Goal: Transaction & Acquisition: Download file/media

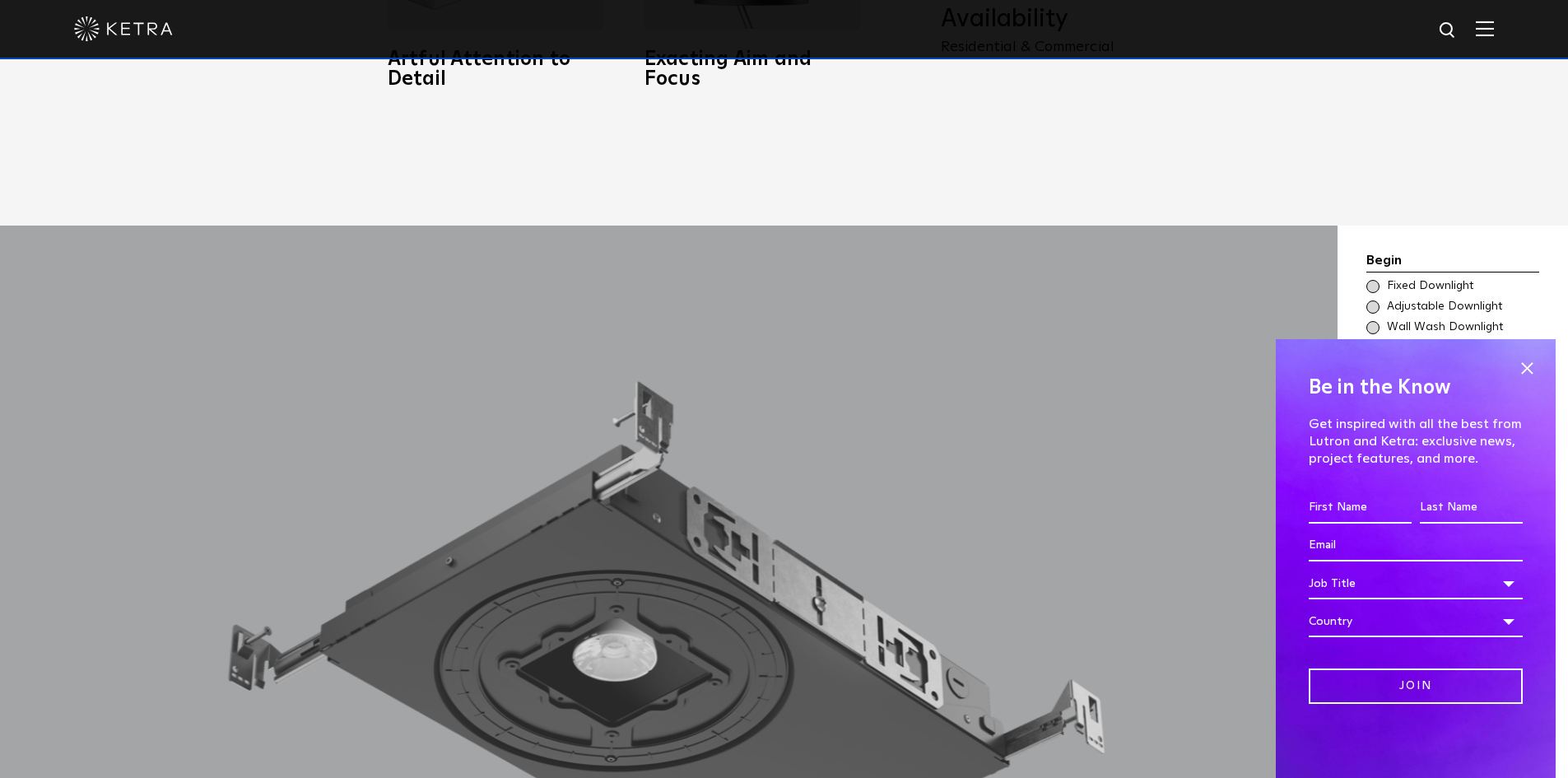
scroll to position [1400, 0]
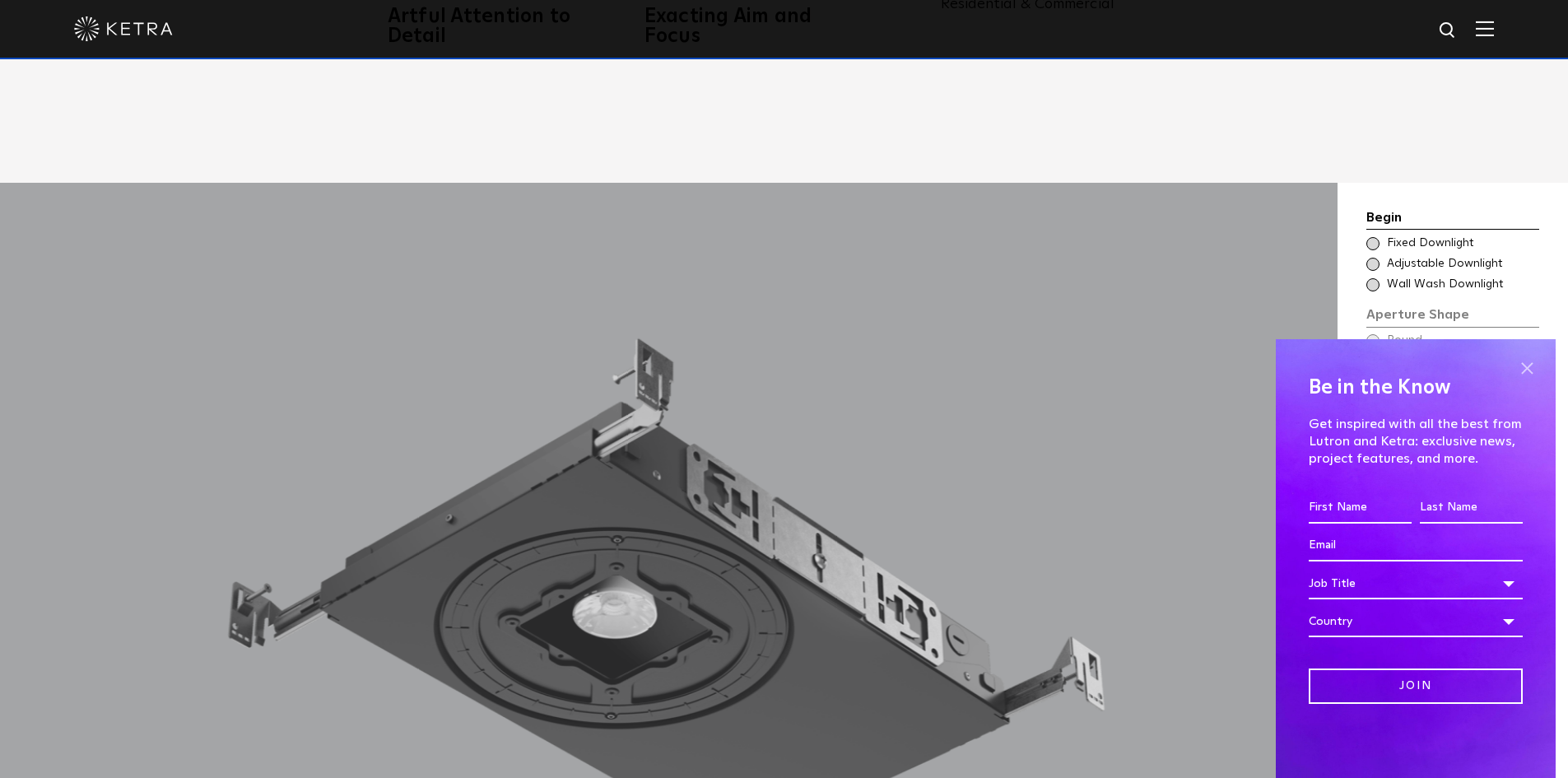
click at [1528, 371] on span at bounding box center [1527, 367] width 25 height 25
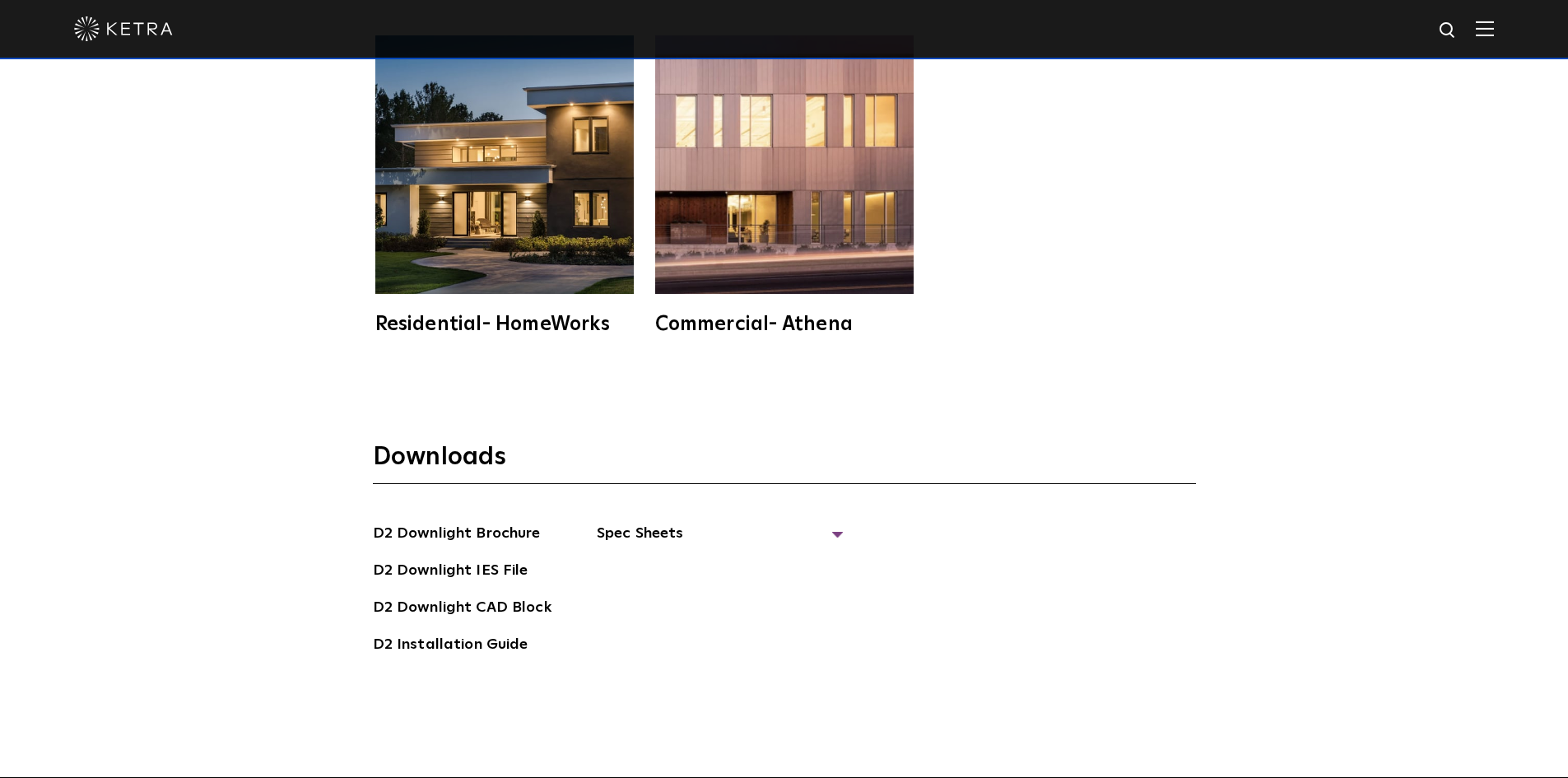
scroll to position [4610, 0]
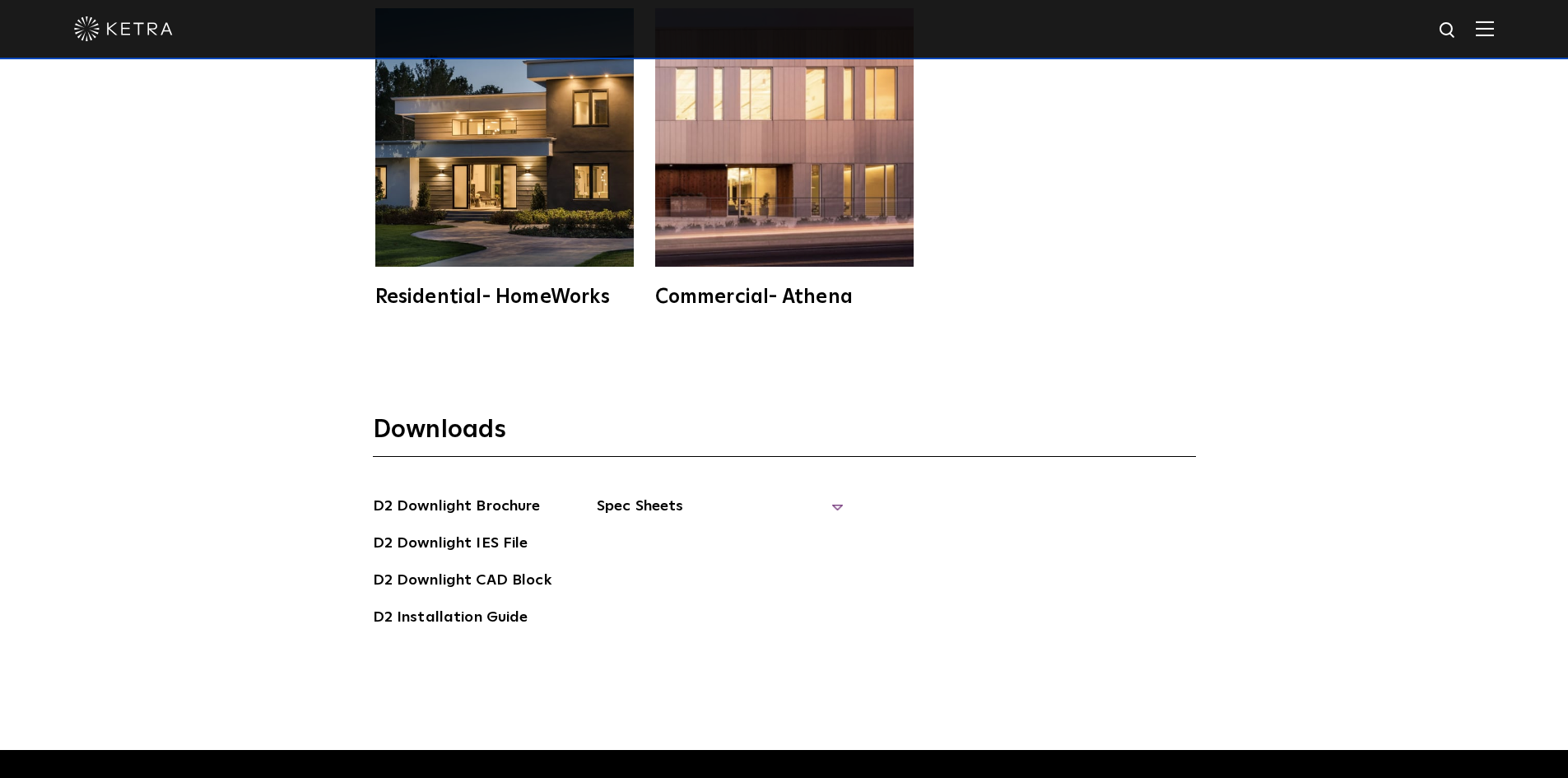
click at [835, 495] on span "Spec Sheets" at bounding box center [720, 513] width 247 height 36
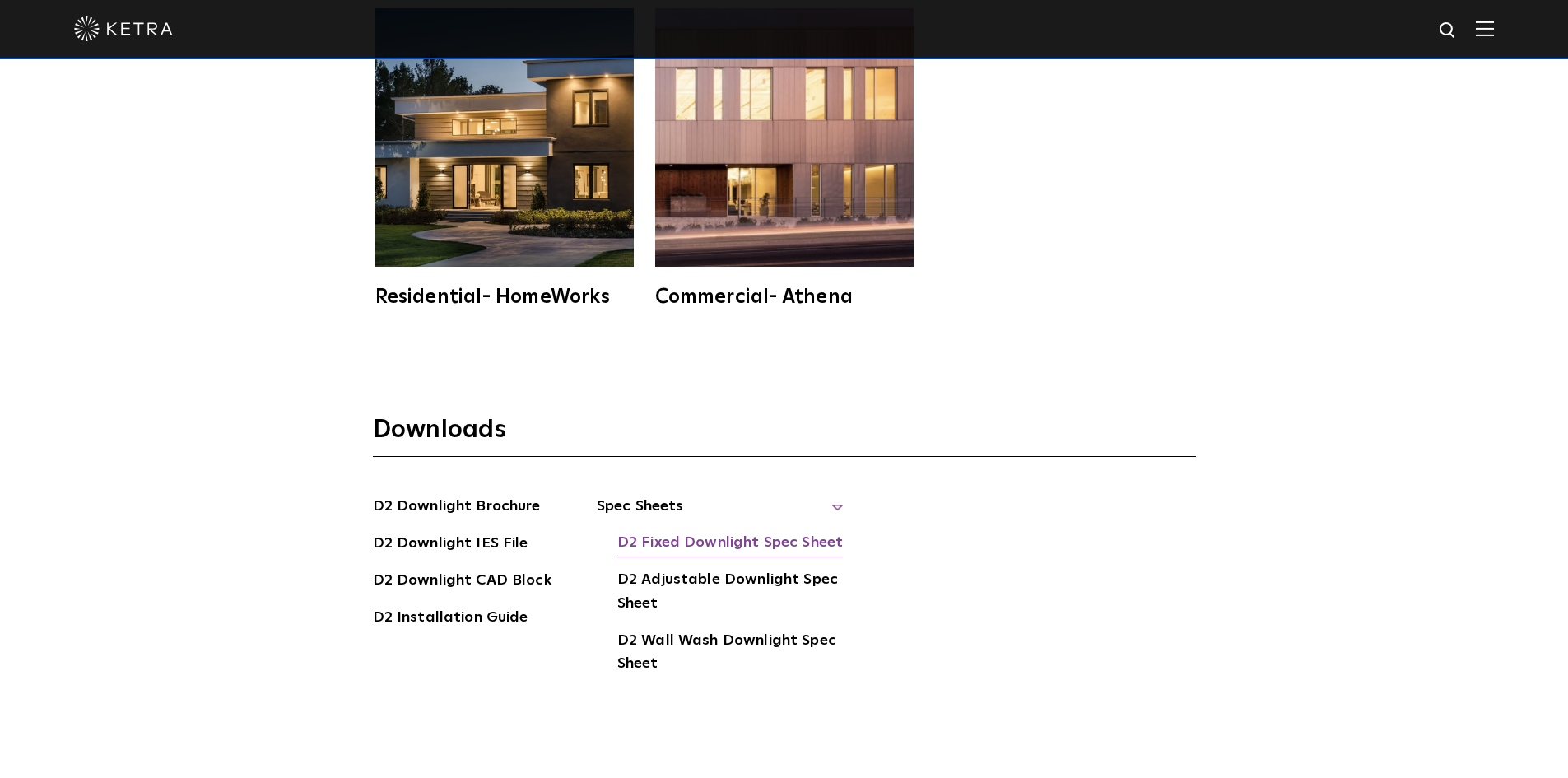
click at [746, 531] on link "D2 Fixed Downlight Spec Sheet" at bounding box center [731, 544] width 226 height 27
click at [735, 568] on link "D2 Adjustable Downlight Spec Sheet" at bounding box center [731, 593] width 226 height 50
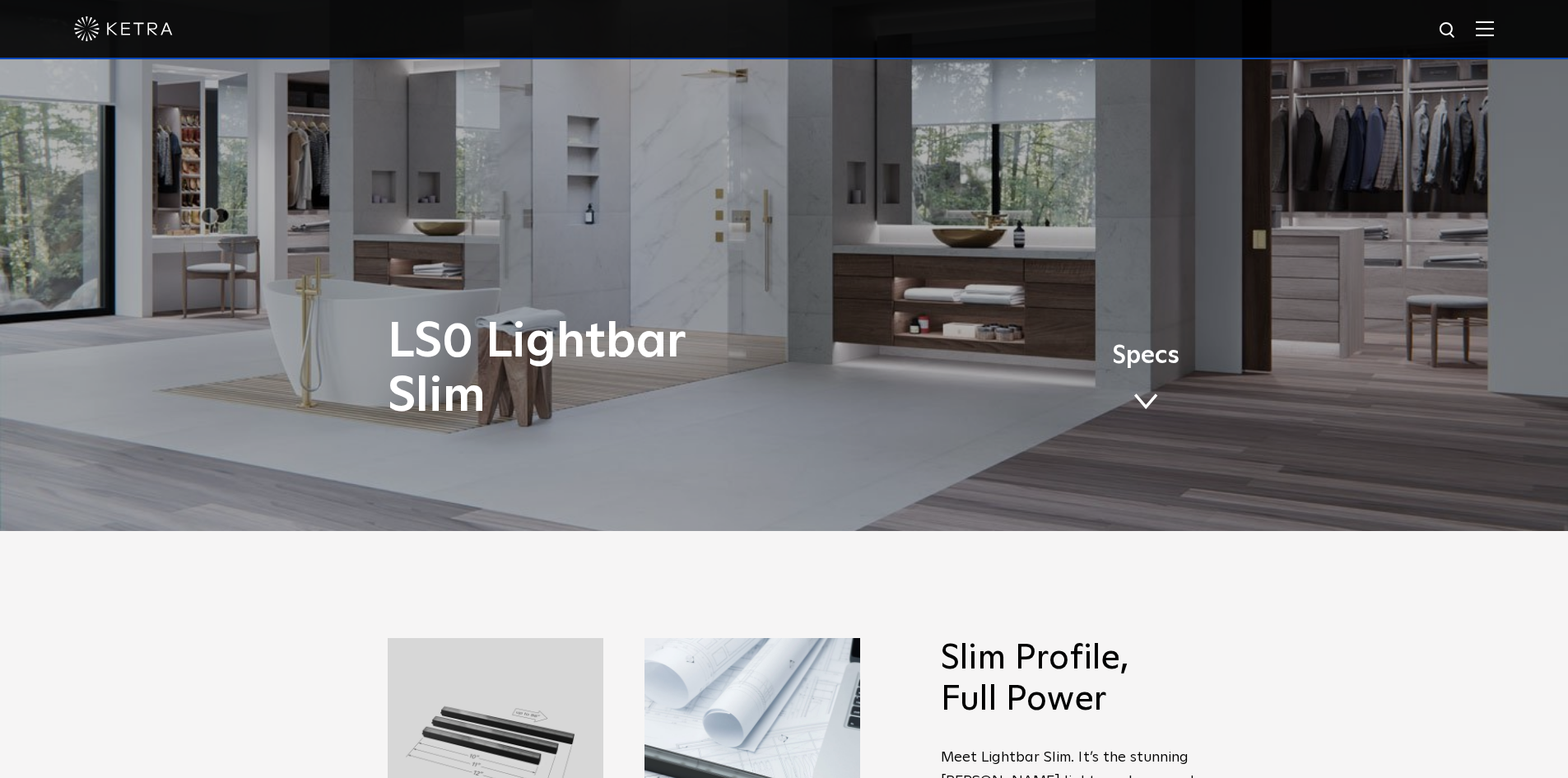
click at [1150, 407] on span at bounding box center [1145, 401] width 25 height 18
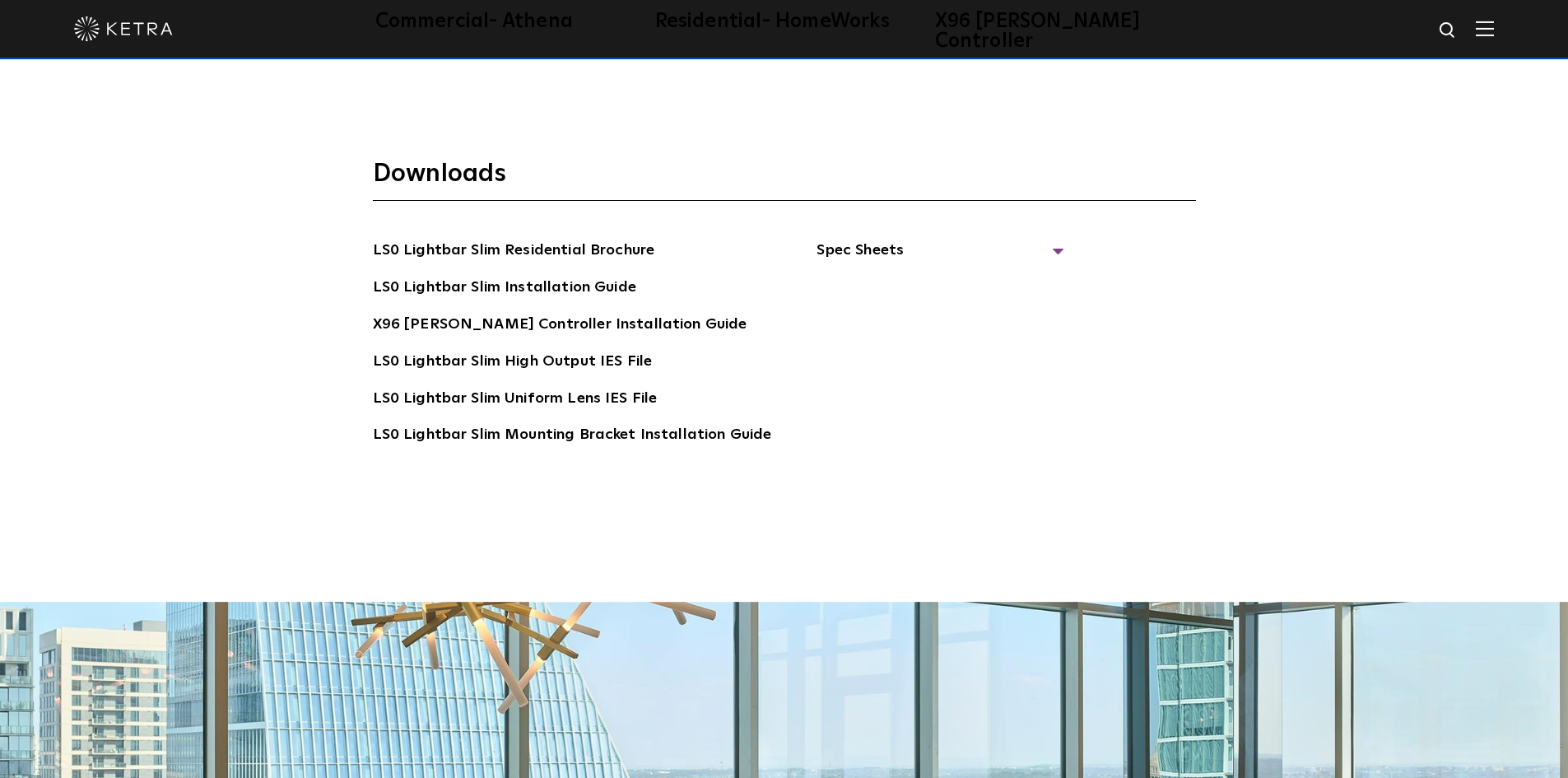
scroll to position [3483, 0]
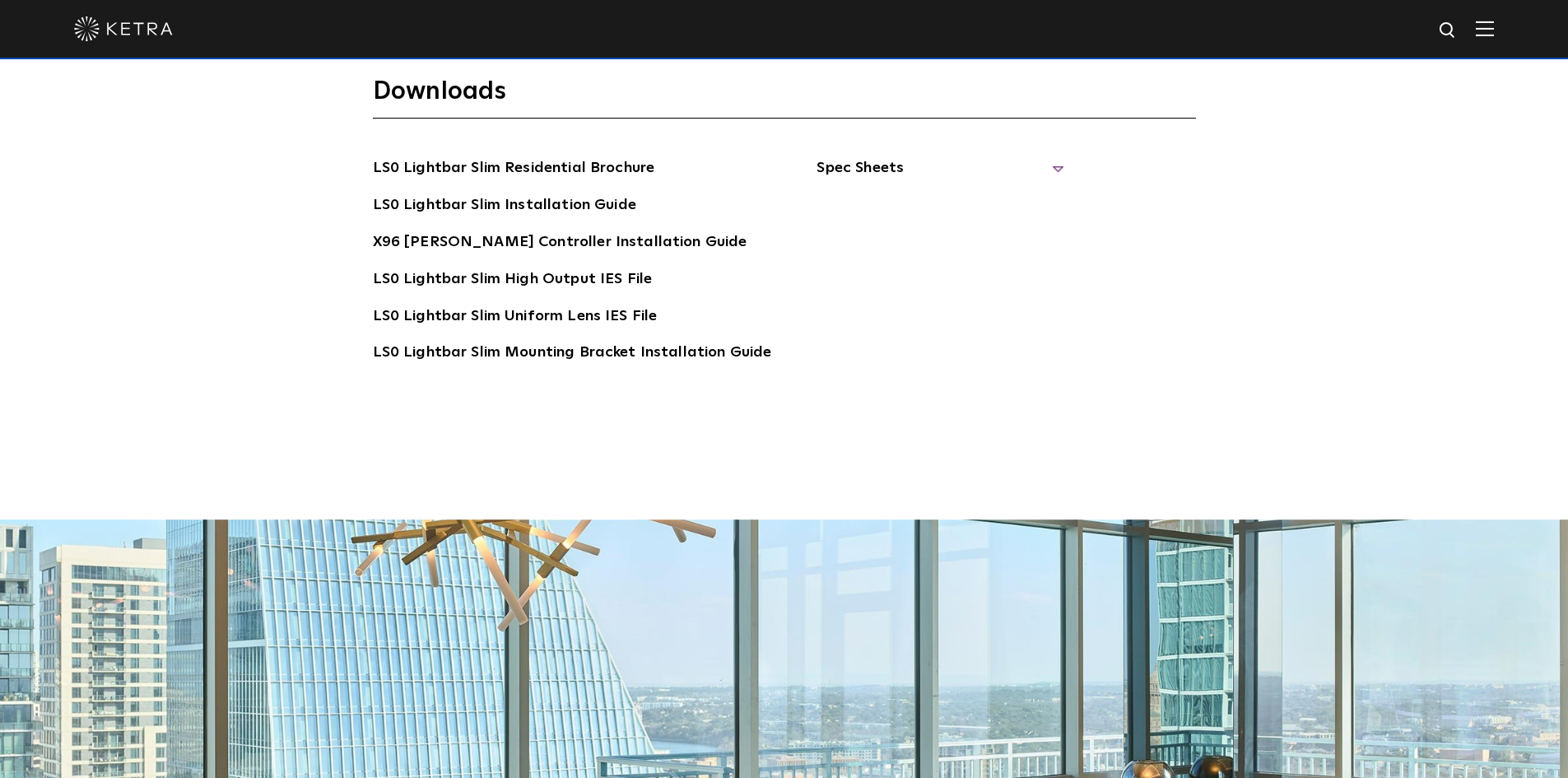
click at [859, 156] on span "Spec Sheets" at bounding box center [940, 174] width 247 height 36
click at [963, 192] on link "LS0 Lightbar Slim Spec Sheet" at bounding box center [943, 205] width 211 height 27
